Goal: Information Seeking & Learning: Compare options

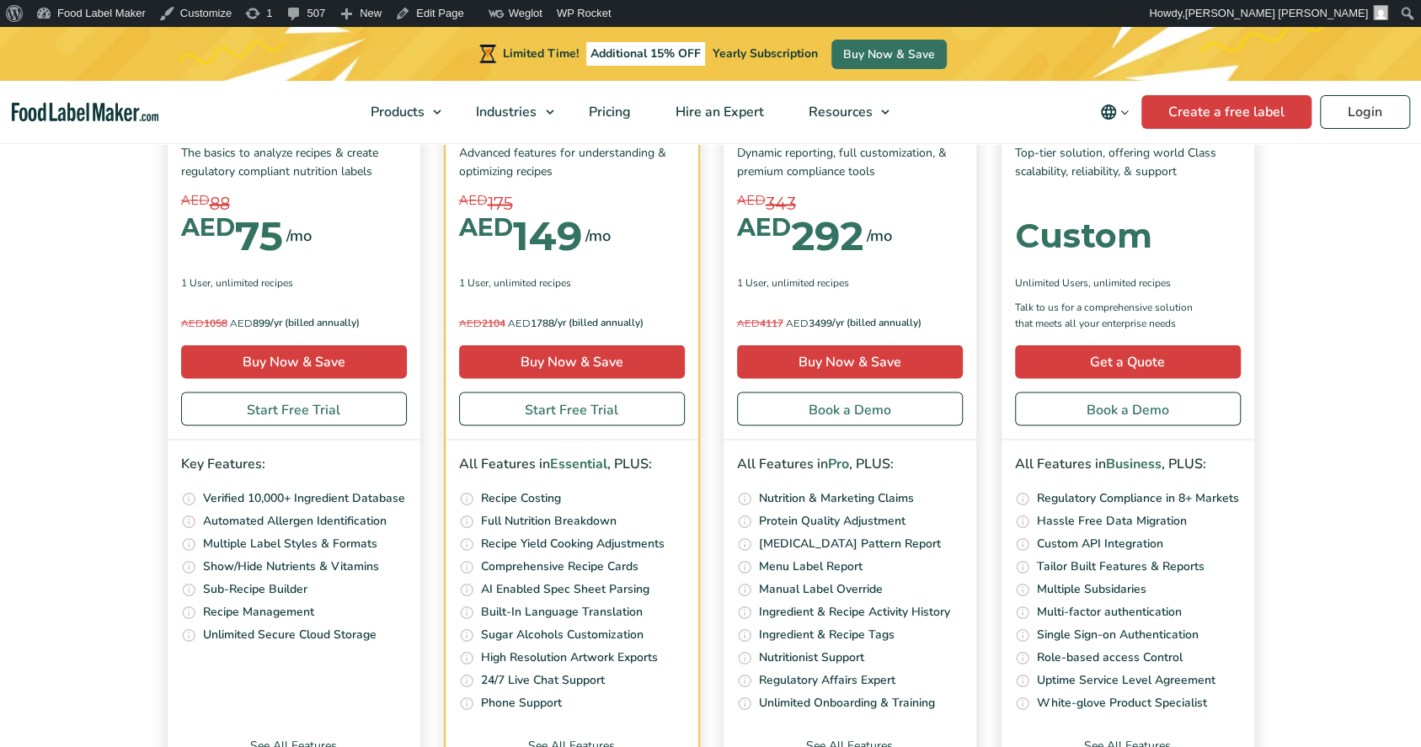
scroll to position [5940, 0]
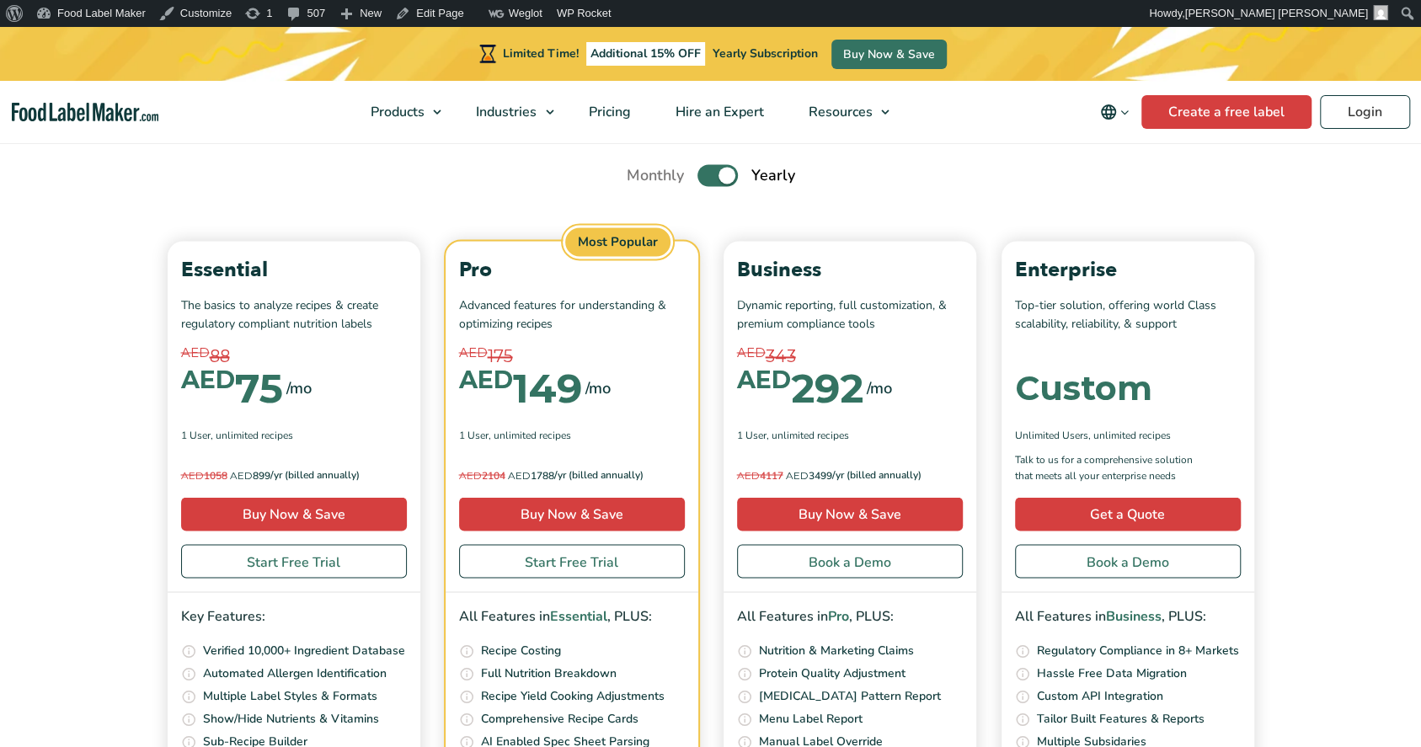
drag, startPoint x: 1426, startPoint y: 115, endPoint x: 1433, endPoint y: 587, distance: 472.7
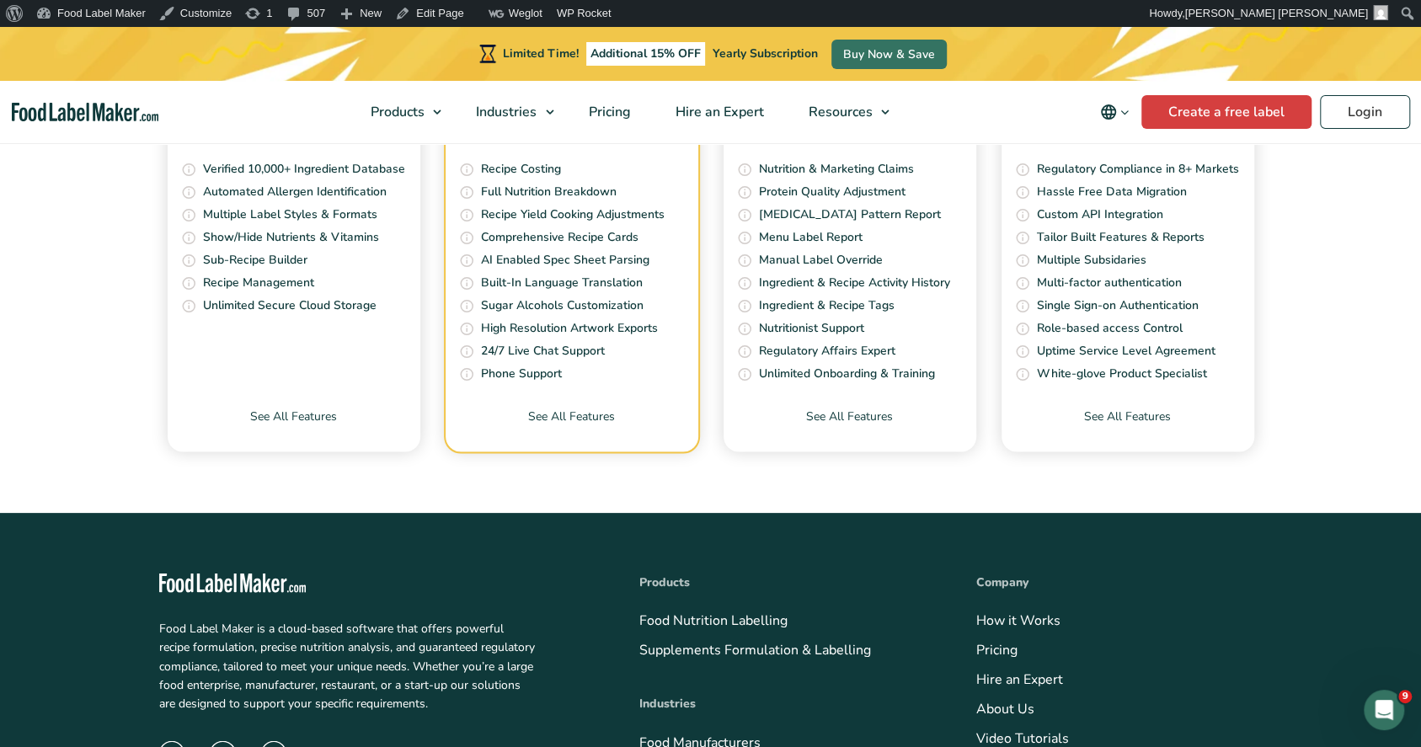
scroll to position [5716, 0]
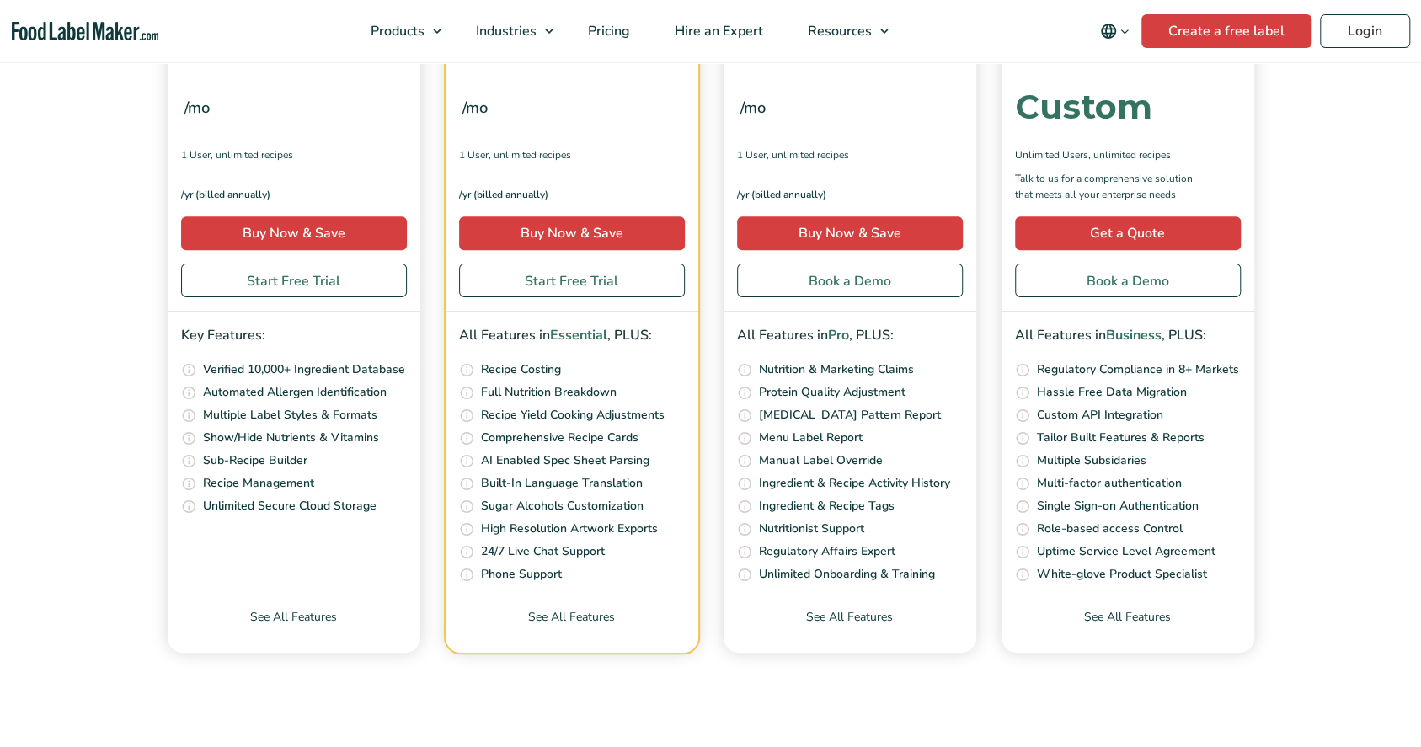
scroll to position [5862, 0]
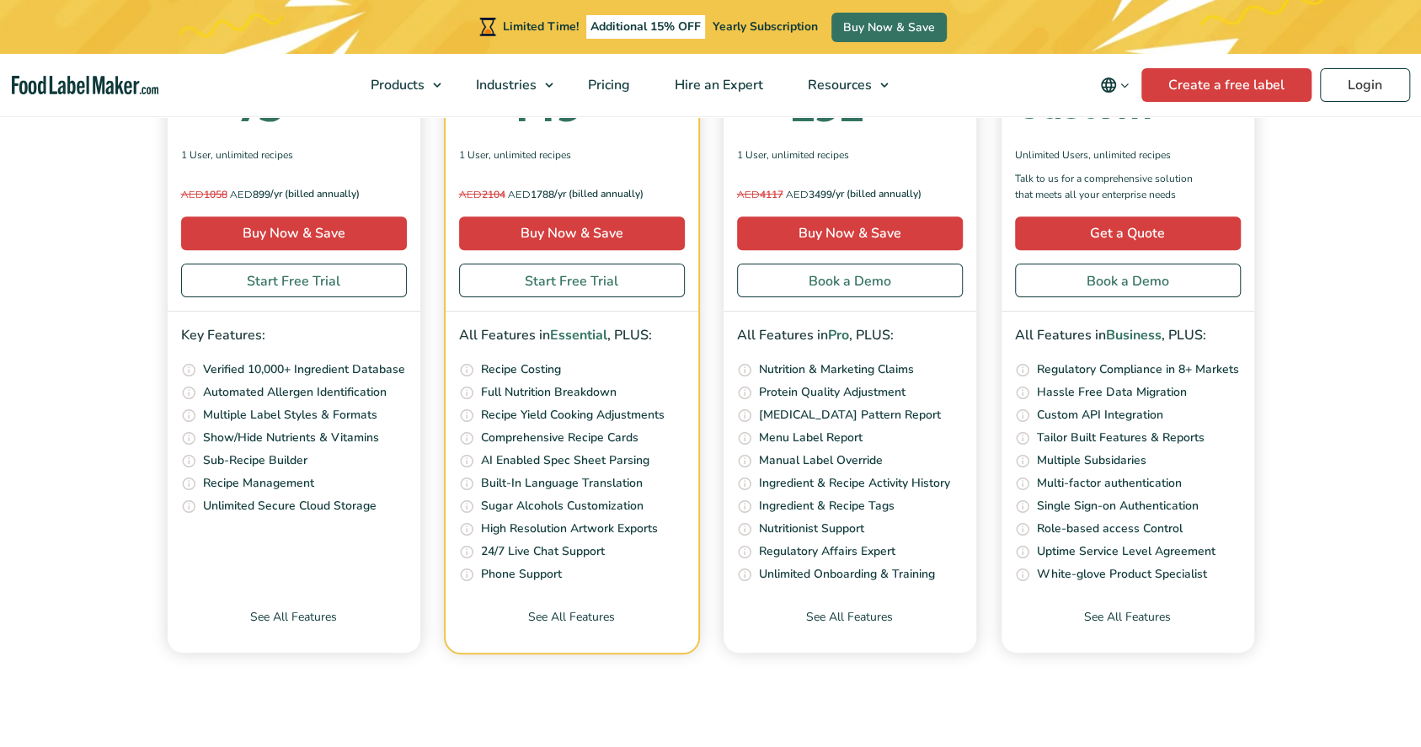
checkbox input "false"
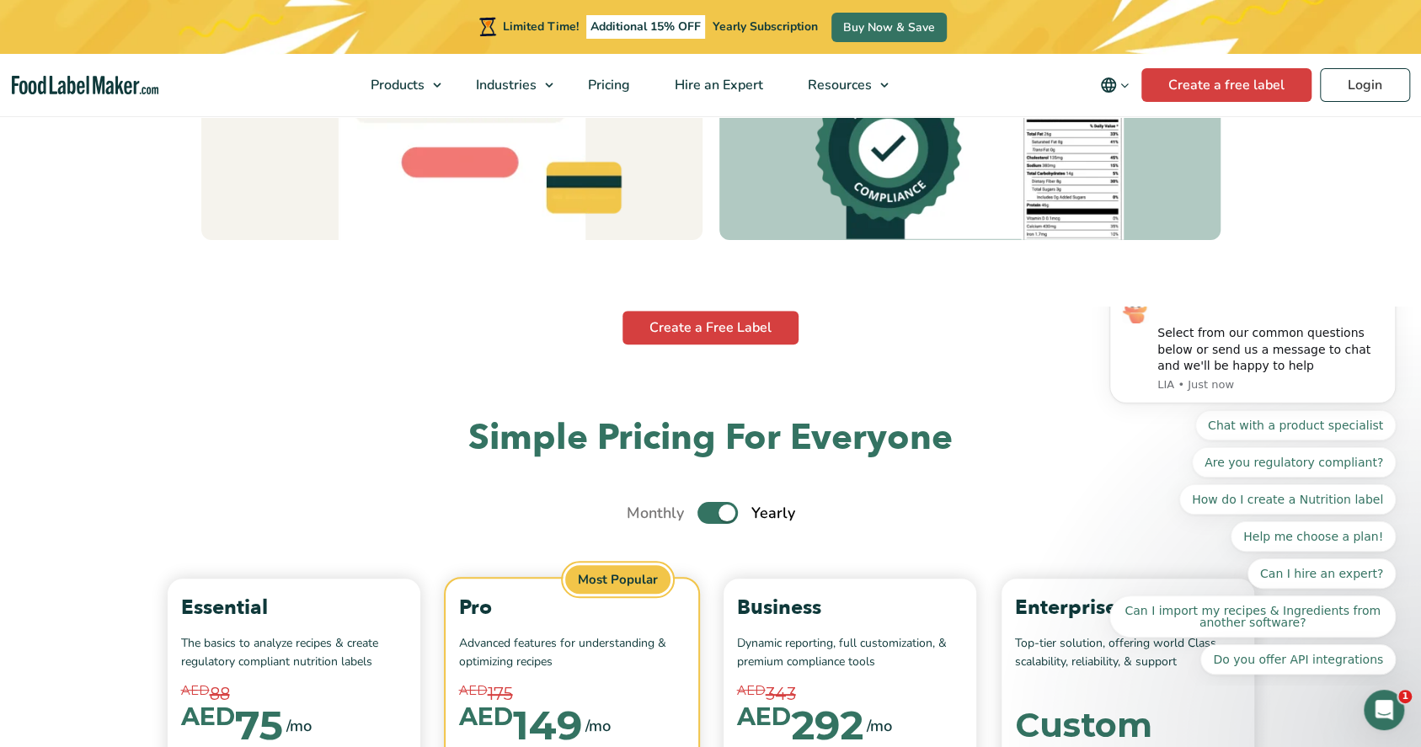
drag, startPoint x: 1430, startPoint y: 52, endPoint x: 51, endPoint y: 321, distance: 1405.1
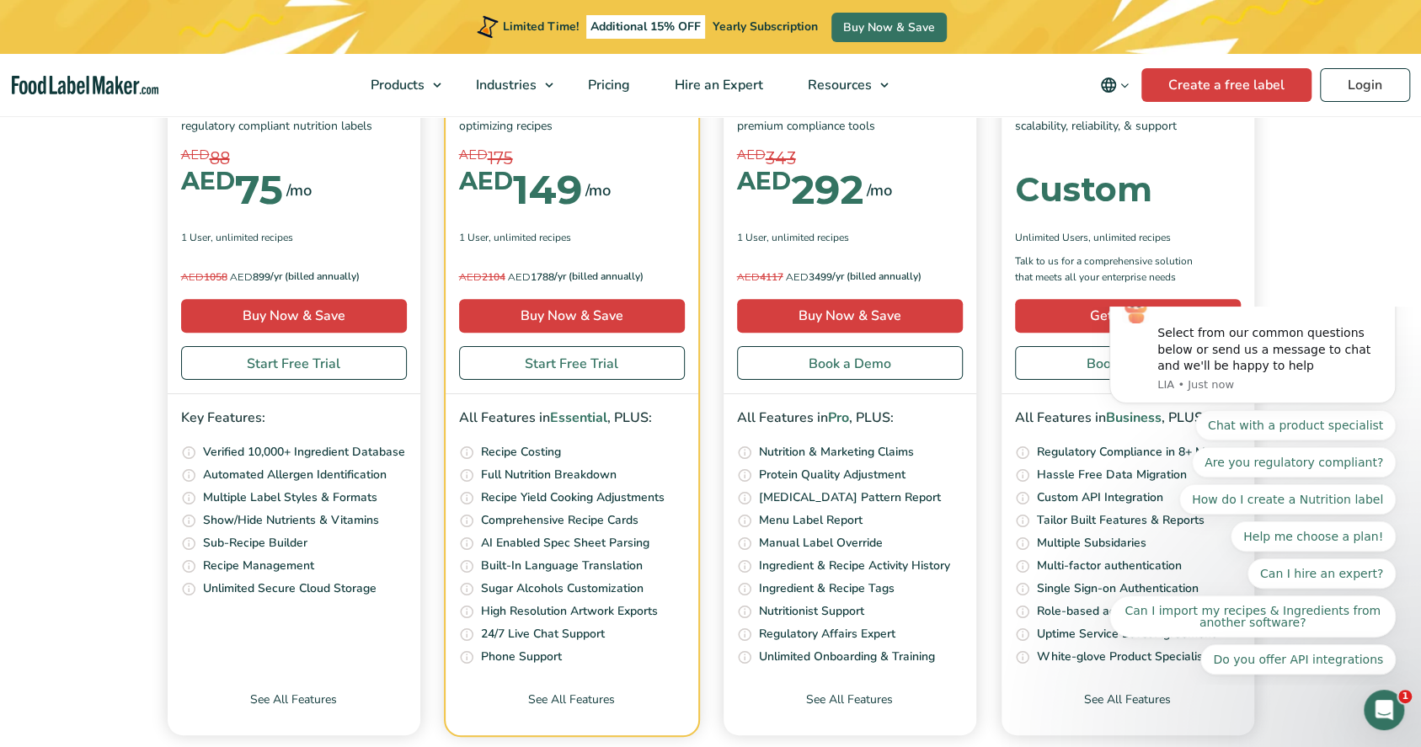
scroll to position [5926, 0]
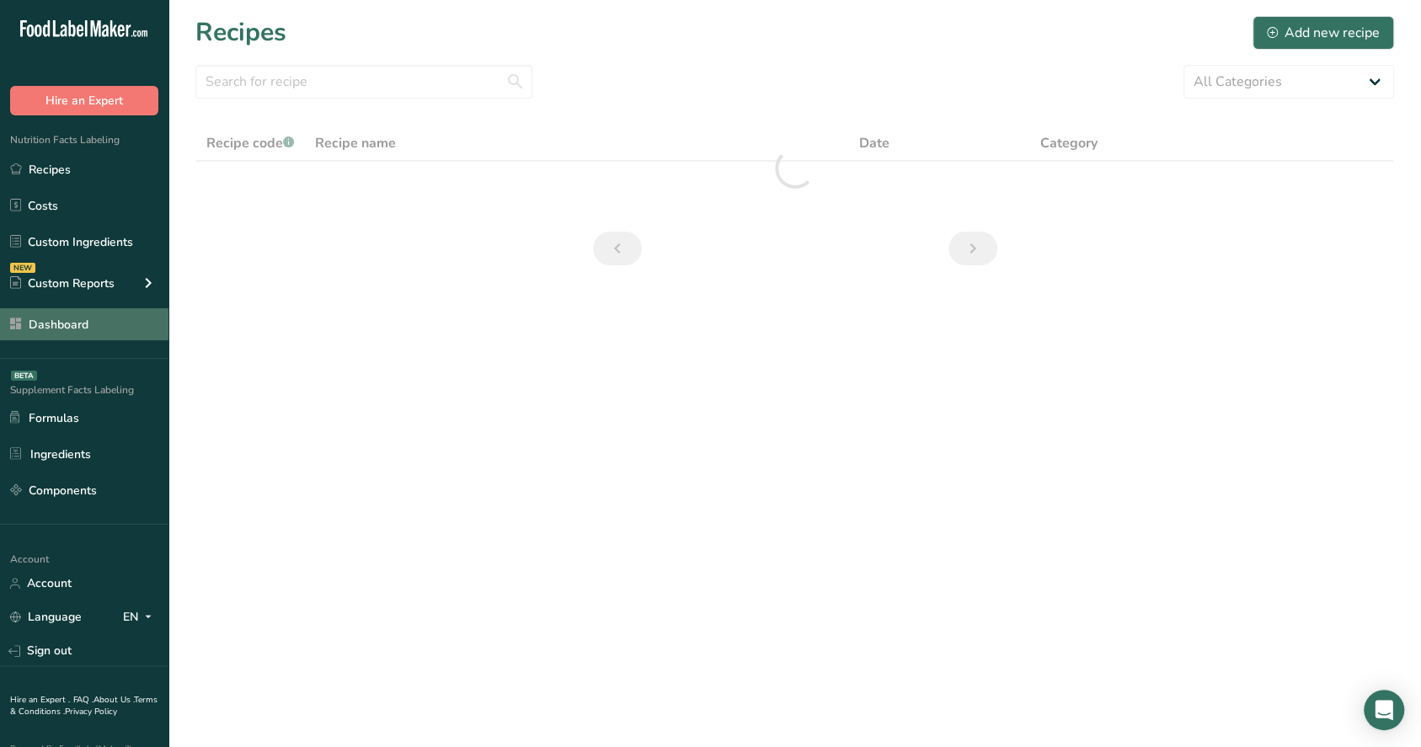
click at [54, 313] on link "Dashboard" at bounding box center [84, 324] width 169 height 32
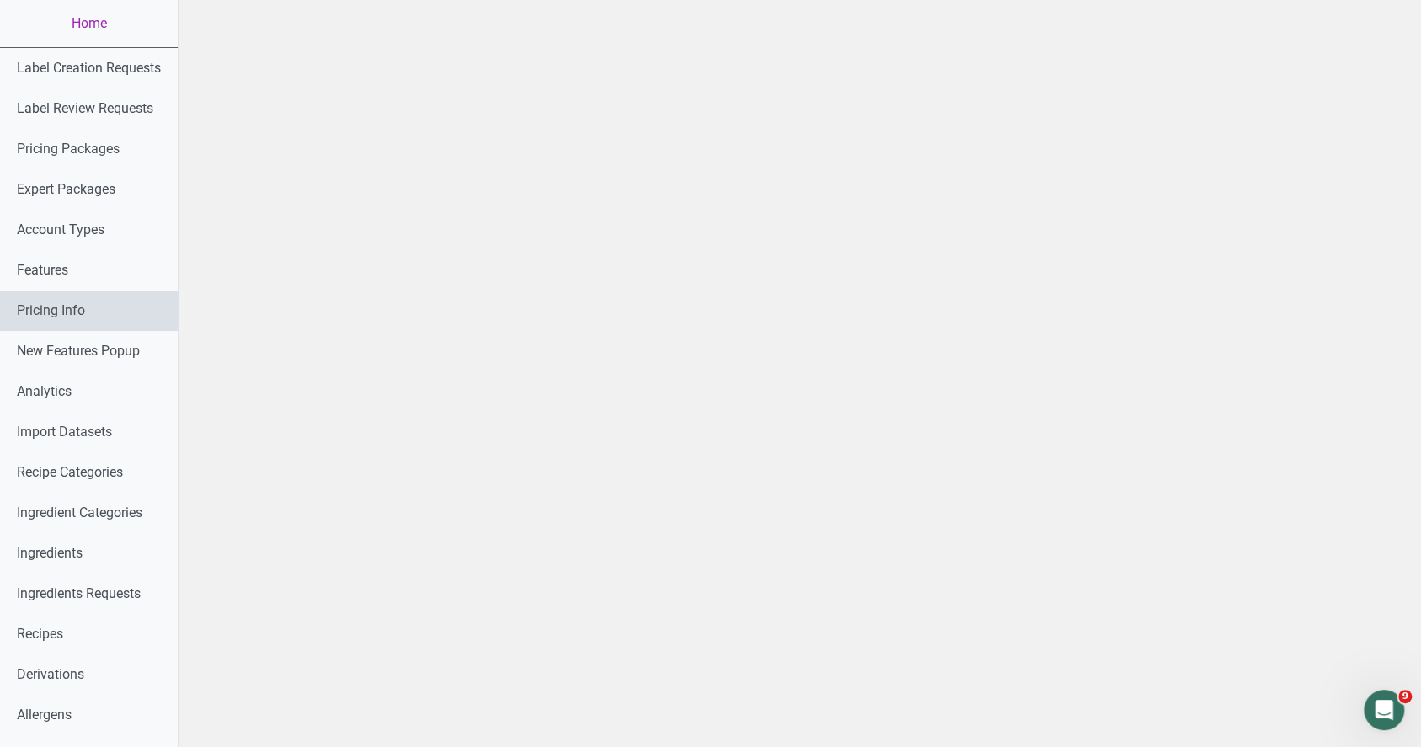
click at [78, 317] on link "Pricing Info" at bounding box center [89, 311] width 178 height 40
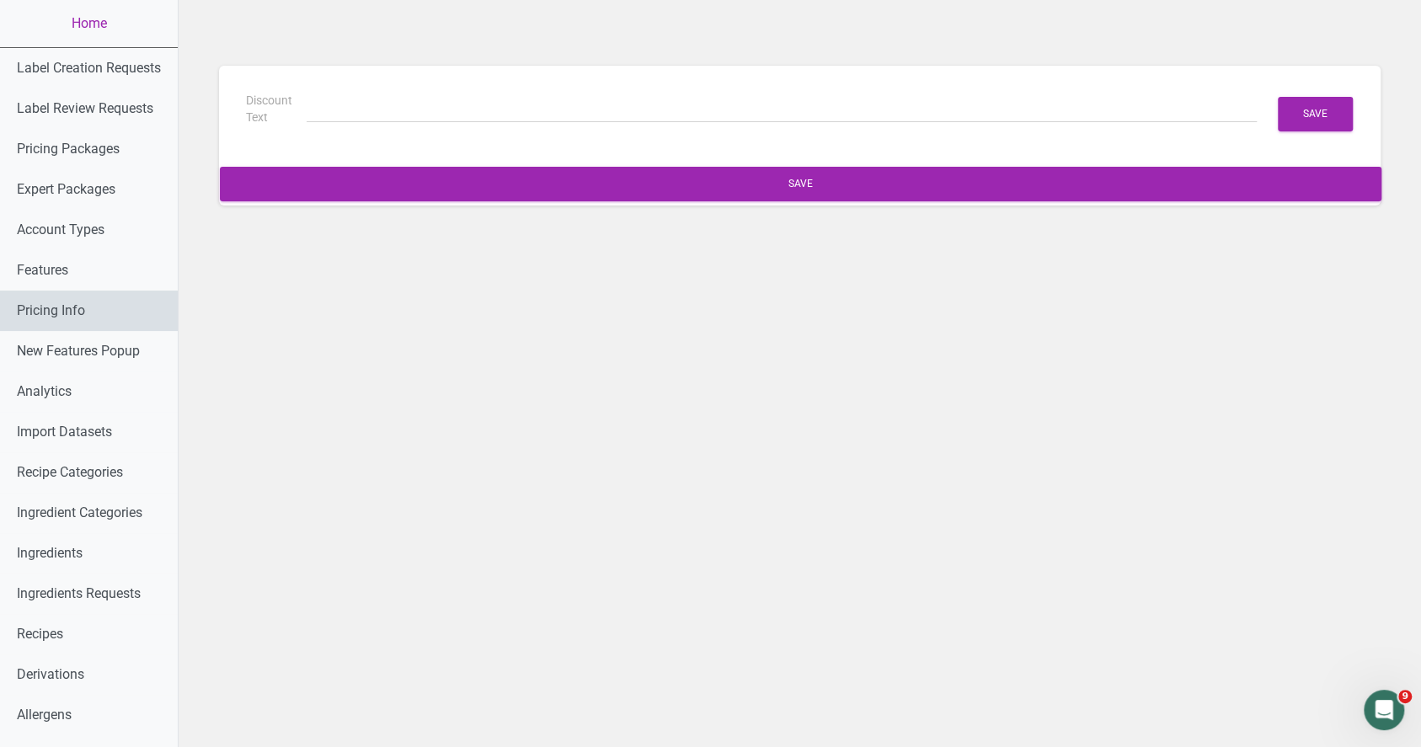
type input "(6 Months Free + 2 Free Nutritional Consultations)"
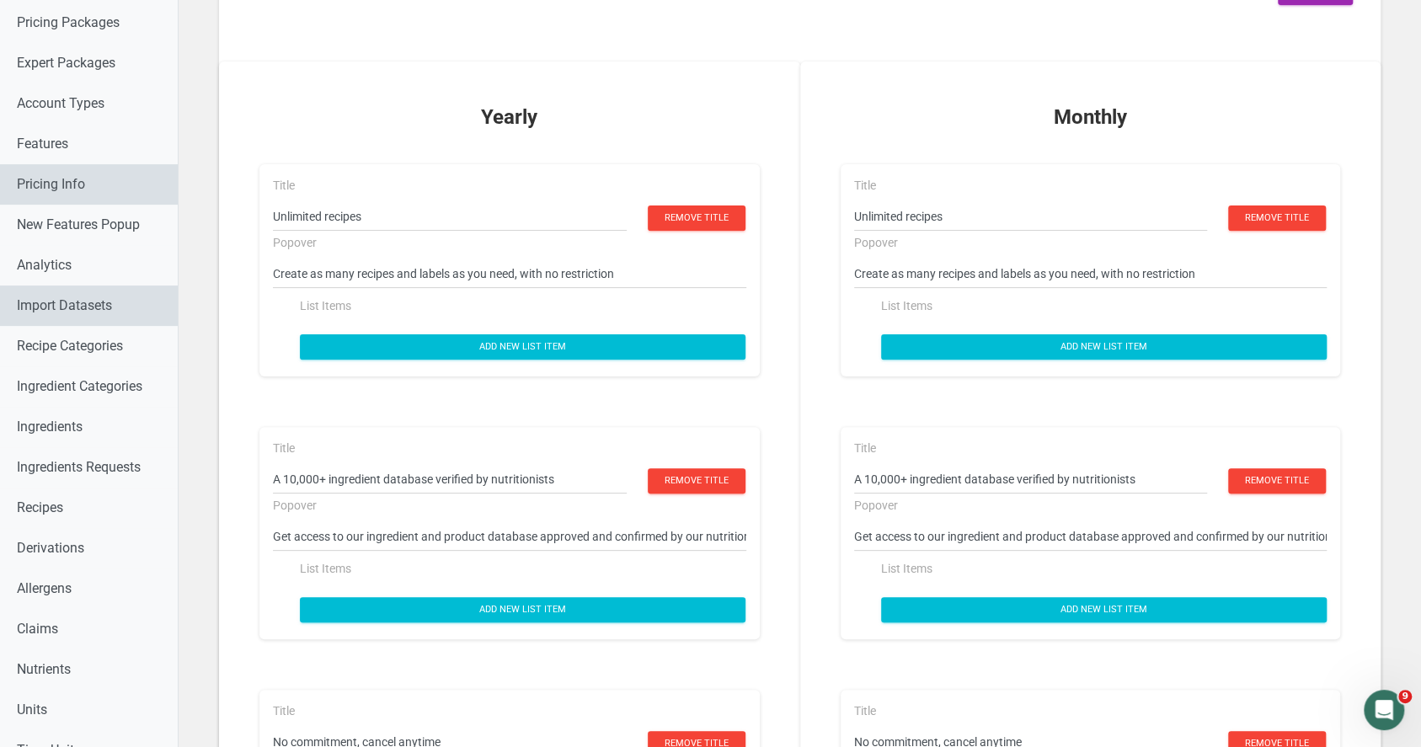
scroll to position [112, 0]
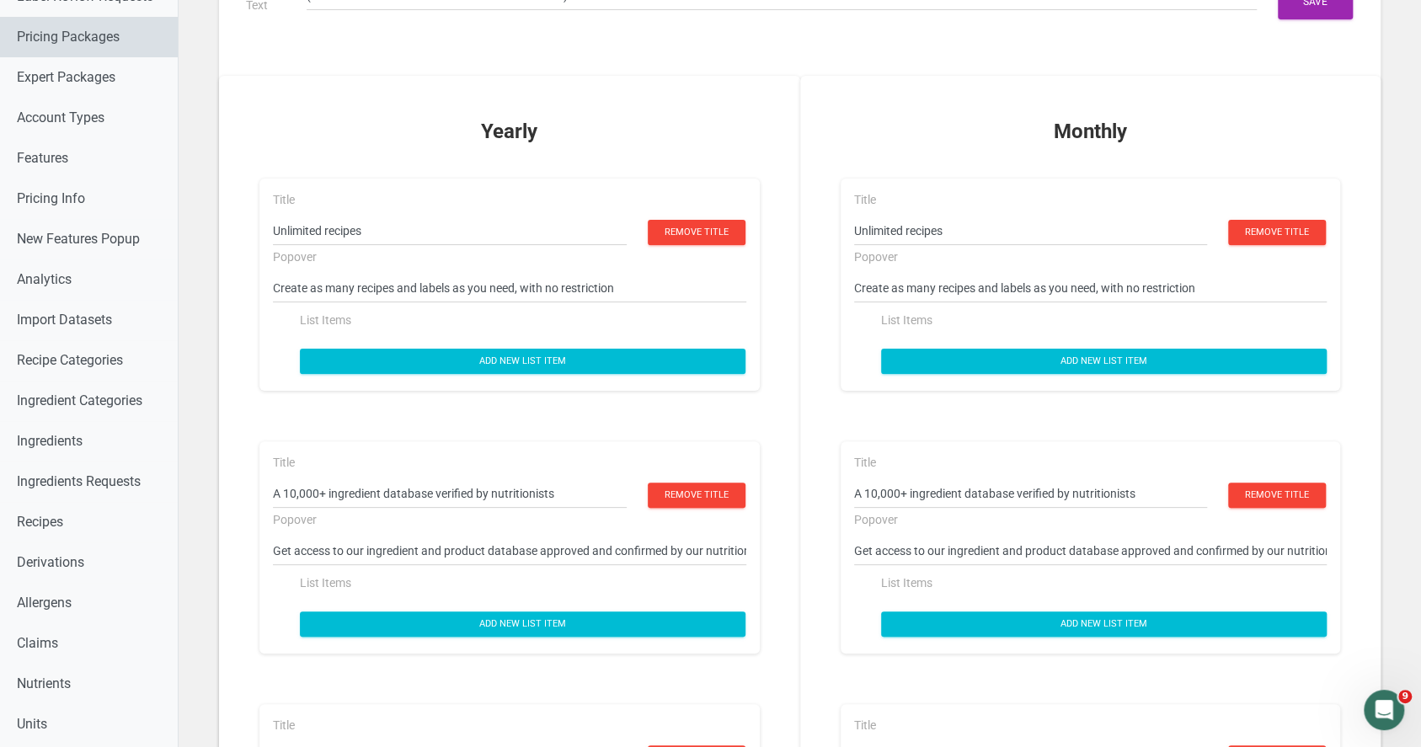
click at [143, 32] on link "Pricing Packages" at bounding box center [89, 37] width 178 height 40
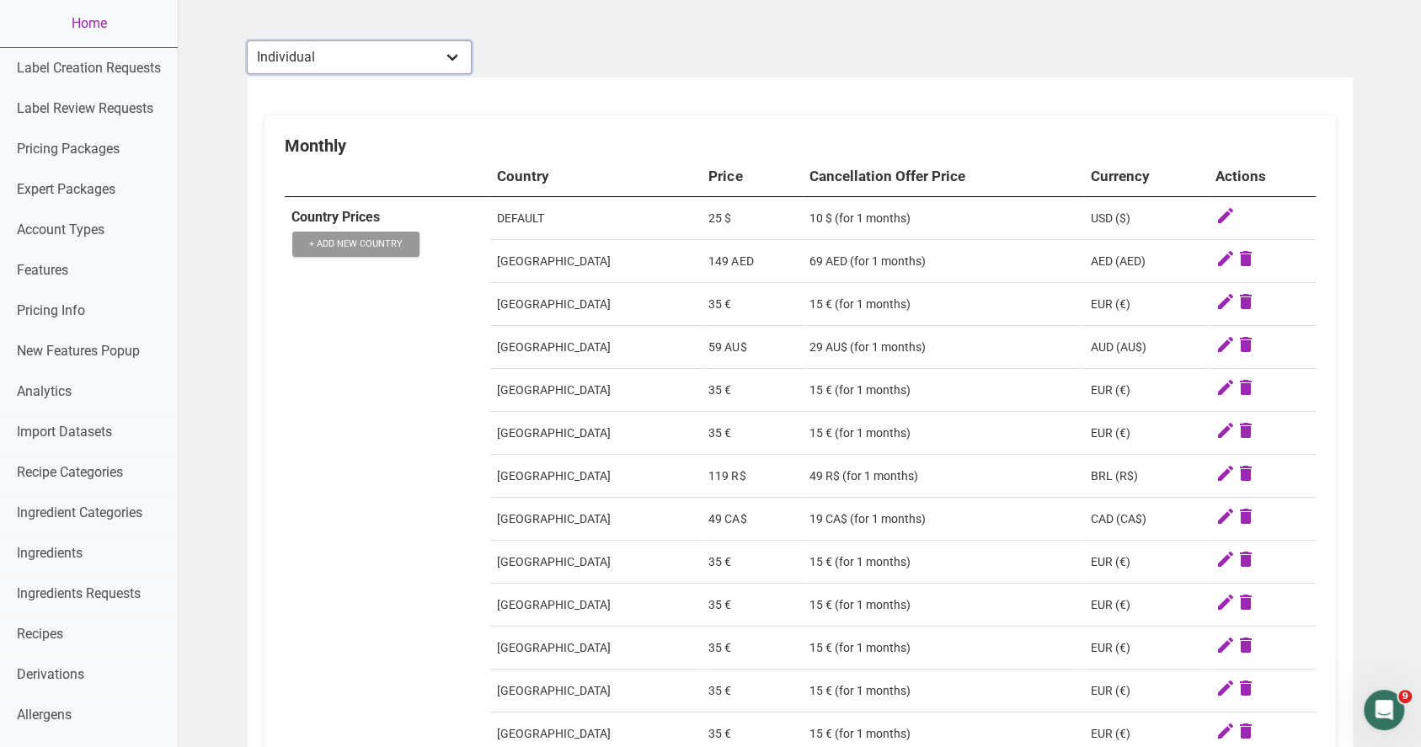
click at [463, 56] on select "Individual Essential Pro Business Old Enterprise 3 Users (799$) Old Enterprise …" at bounding box center [359, 57] width 225 height 34
click at [247, 40] on select "Individual Essential Pro Business Old Enterprise 3 Users (799$) Old Enterprise …" at bounding box center [359, 57] width 225 height 34
click at [382, 65] on select "Individual Essential Pro Business Old Enterprise 3 Users (799$) Old Enterprise …" at bounding box center [359, 57] width 225 height 34
click at [247, 40] on select "Individual Essential Pro Business Old Enterprise 3 Users (799$) Old Enterprise …" at bounding box center [359, 57] width 225 height 34
click at [362, 62] on select "Individual Essential Pro Business Old Enterprise 3 Users (799$) Old Enterprise …" at bounding box center [359, 57] width 225 height 34
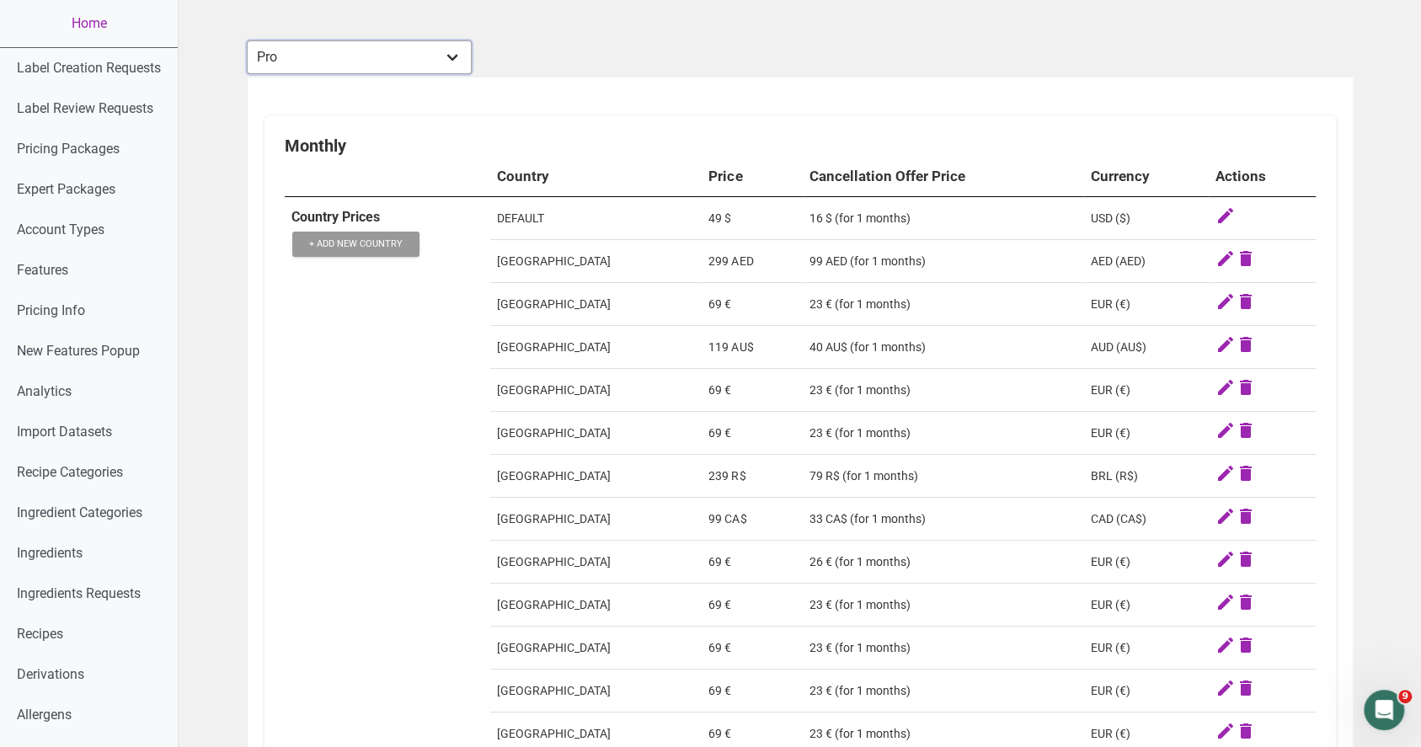
select select "32"
click at [247, 40] on select "Individual Essential Pro Business Old Enterprise 3 Users (799$) Old Enterprise …" at bounding box center [359, 57] width 225 height 34
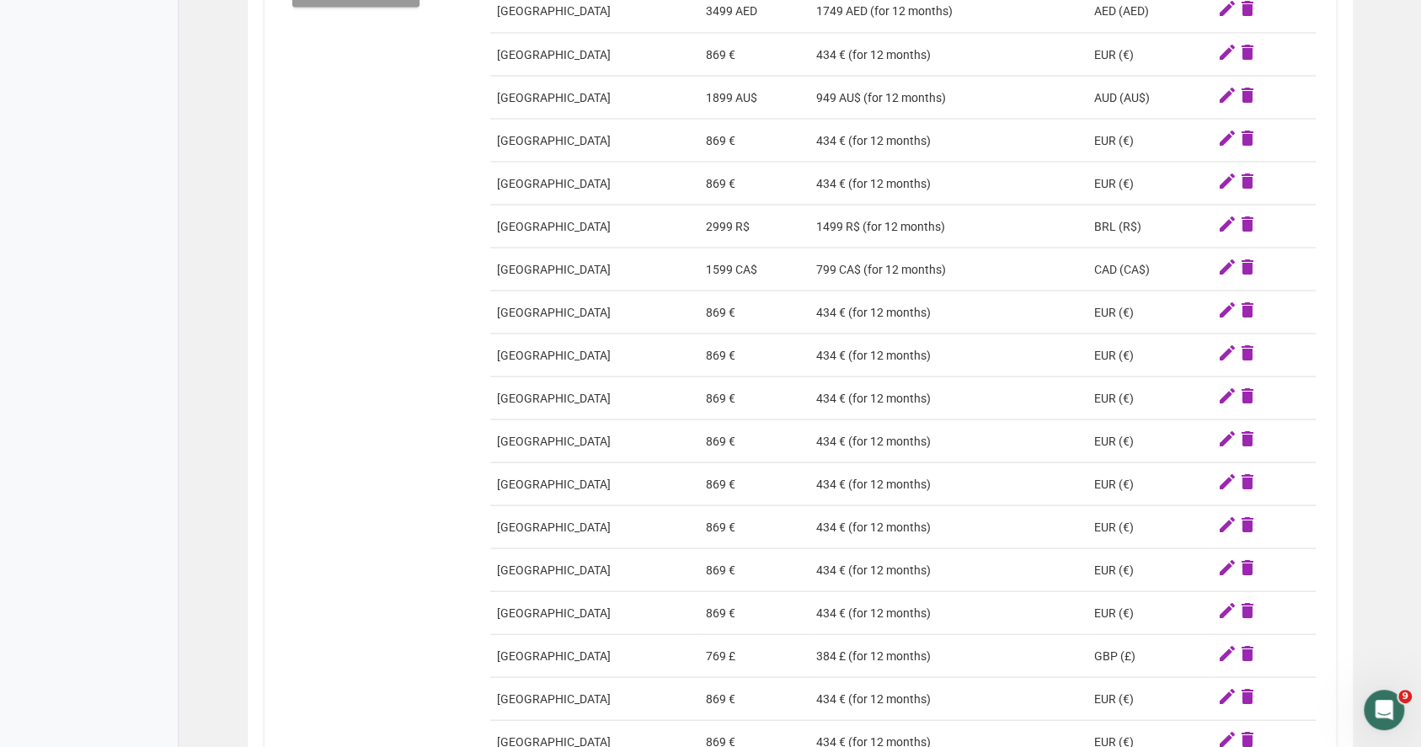
scroll to position [1751, 0]
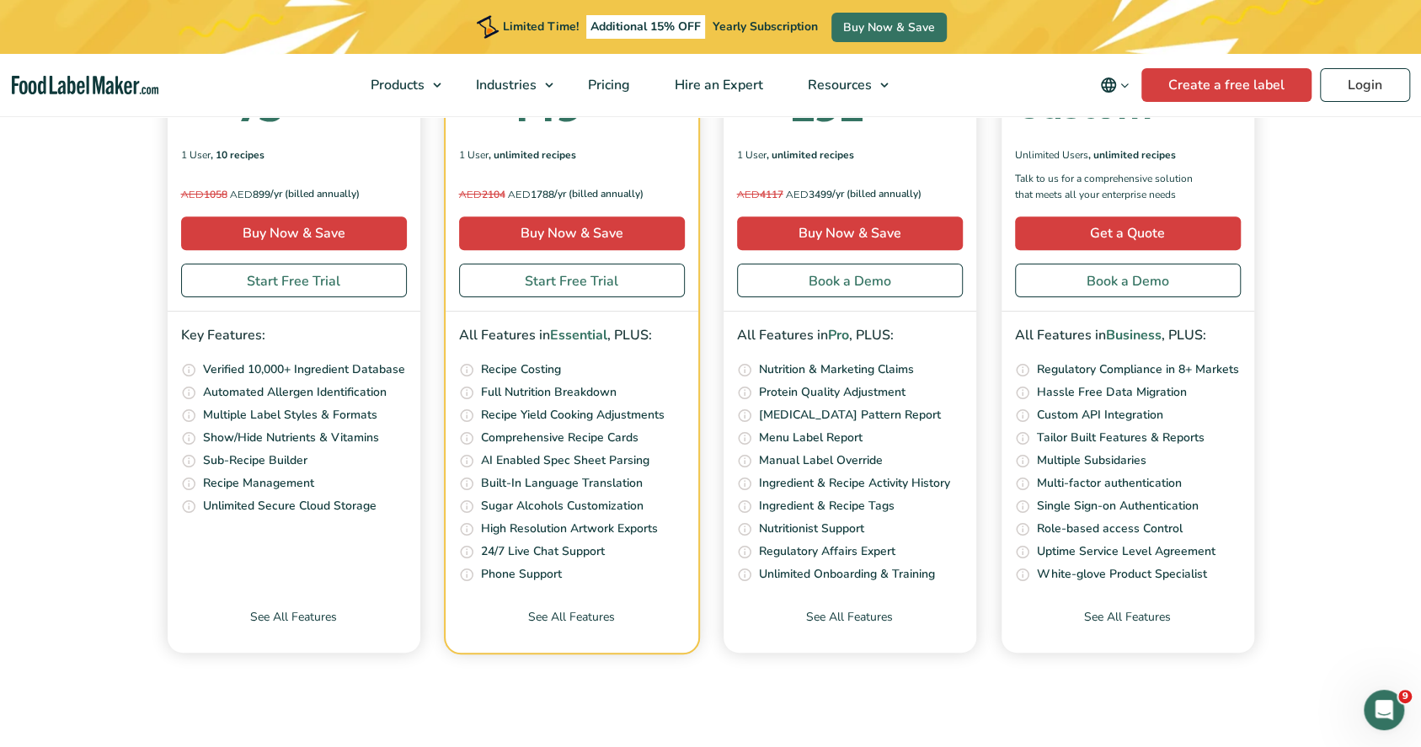
checkbox input "true"
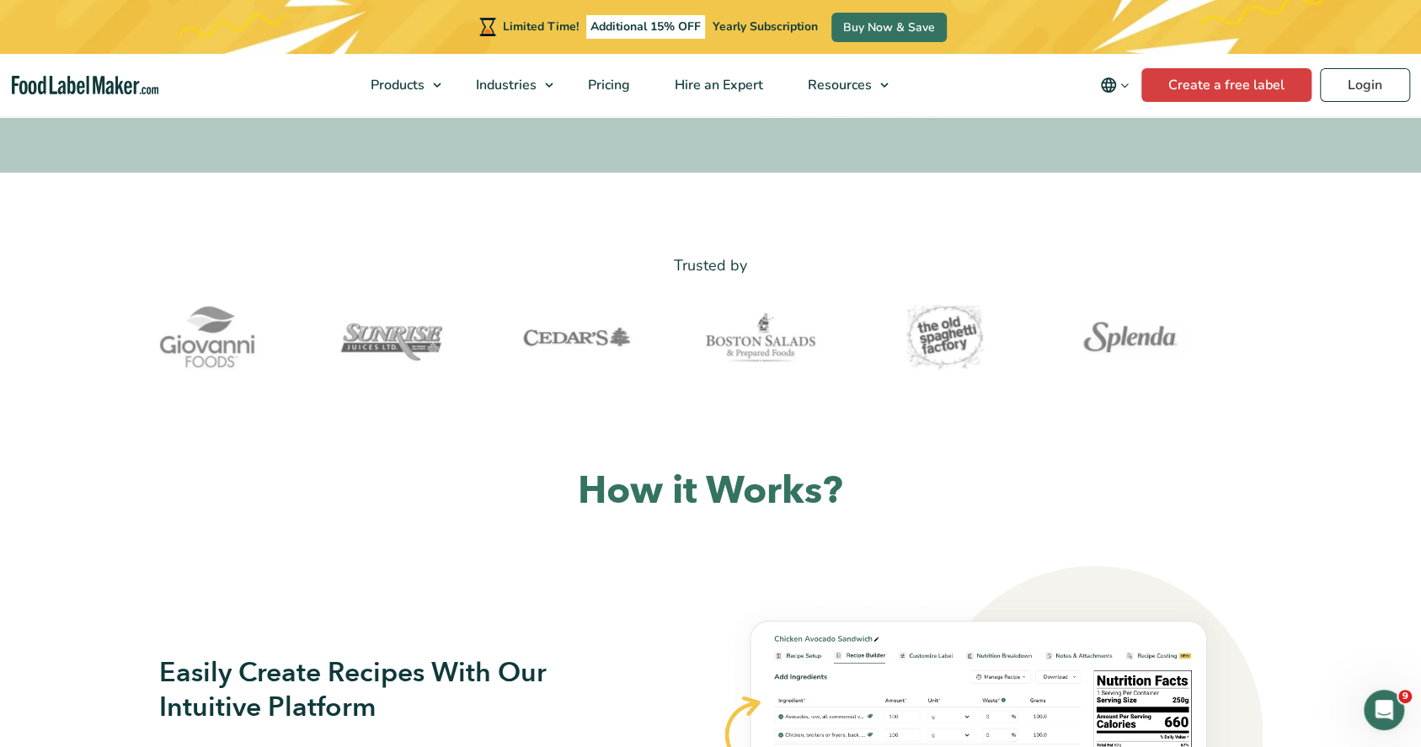
scroll to position [224, 0]
